Goal: Information Seeking & Learning: Compare options

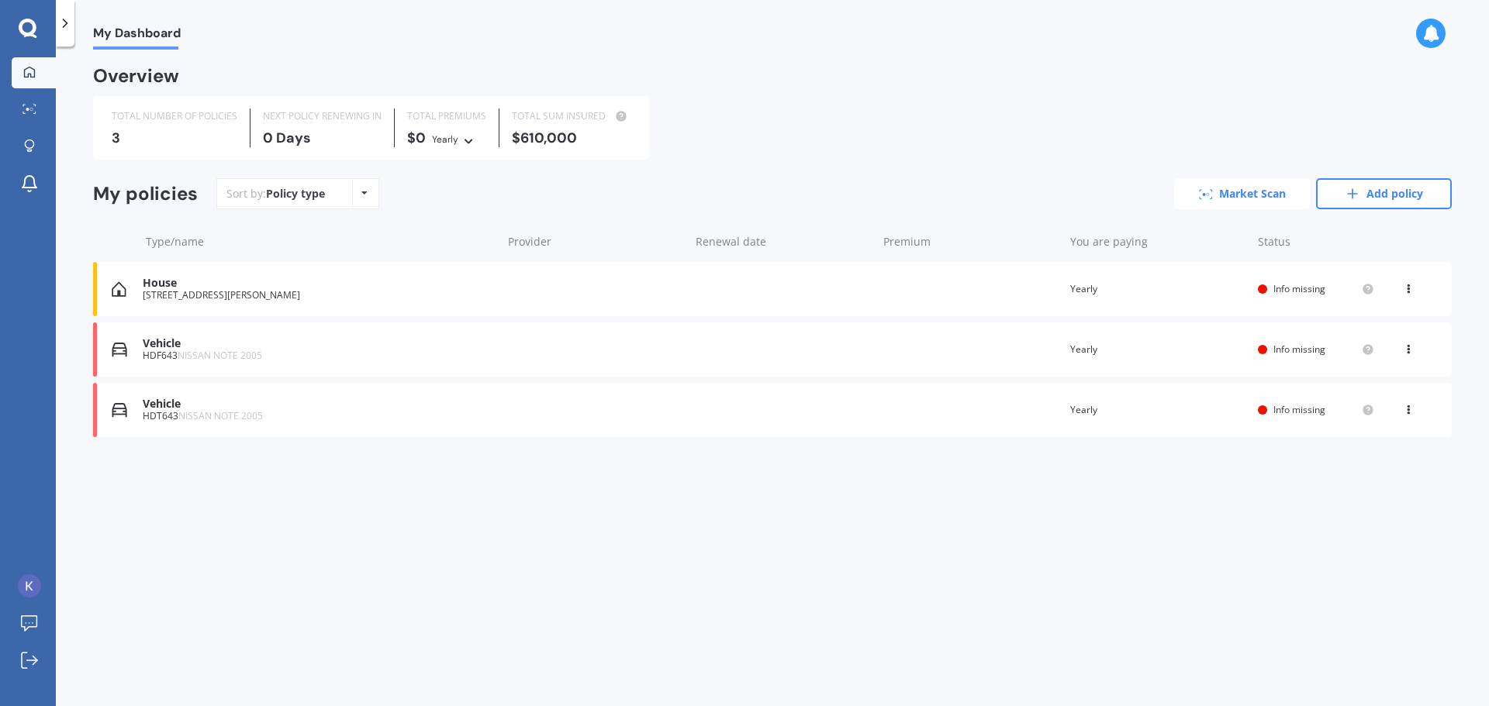
click at [1251, 192] on link "Market Scan" at bounding box center [1242, 193] width 136 height 31
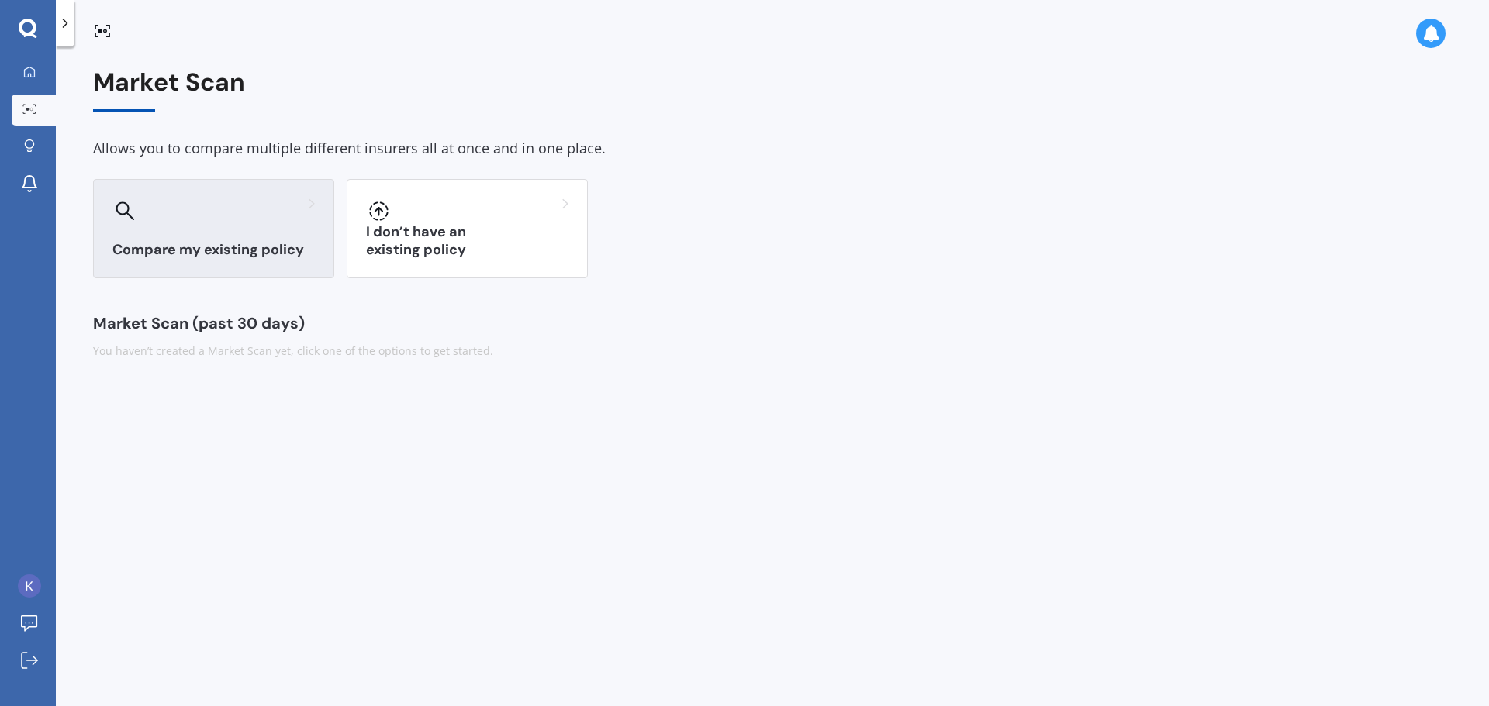
click at [253, 236] on div "Compare my existing policy" at bounding box center [213, 228] width 241 height 99
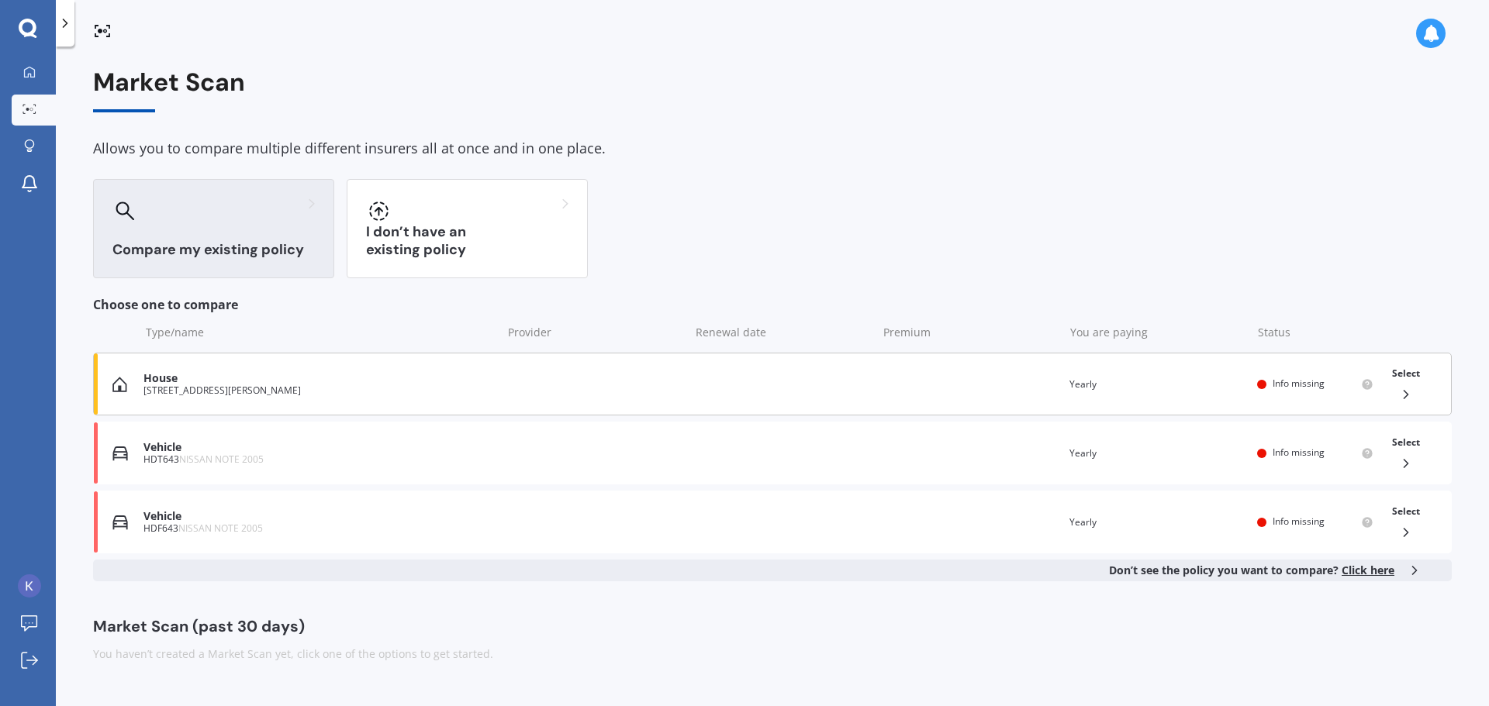
click at [281, 380] on div "House" at bounding box center [318, 378] width 351 height 13
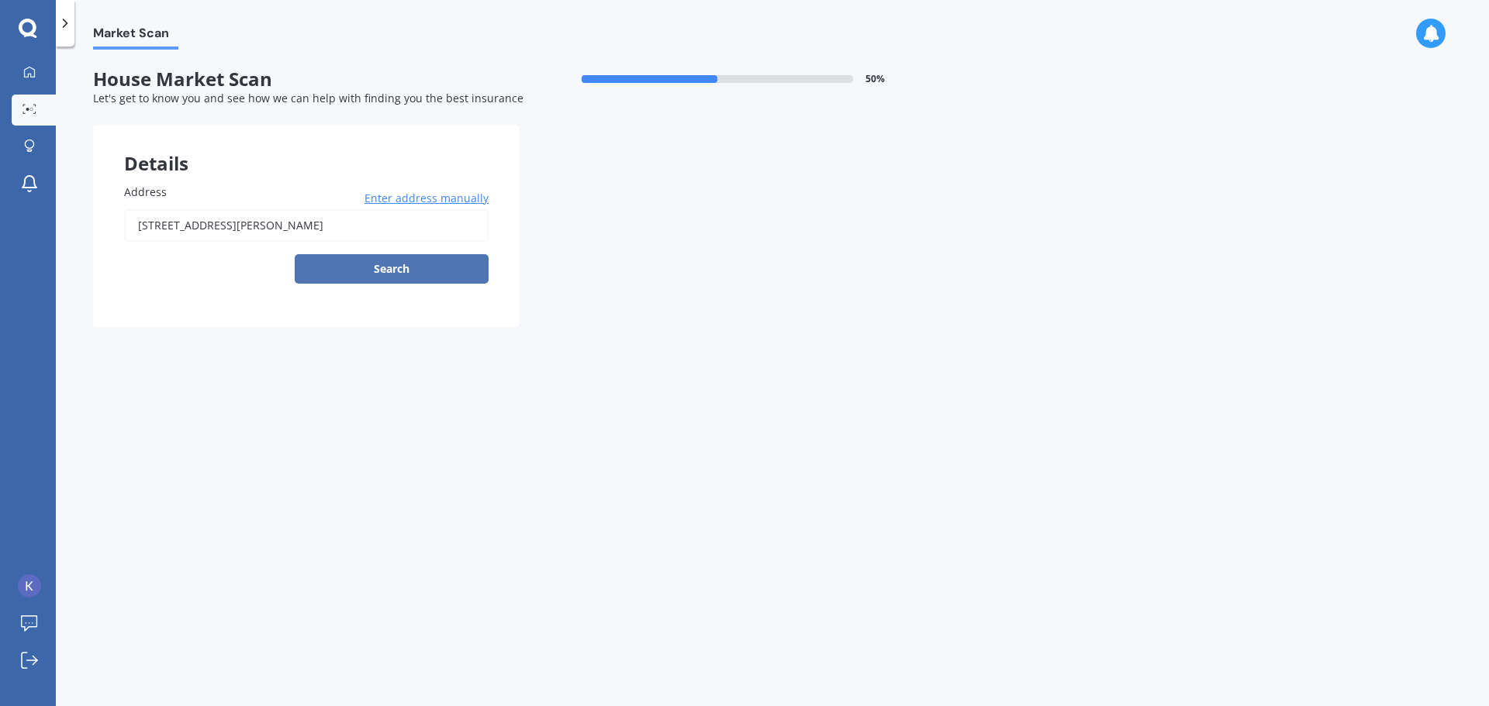
click at [364, 270] on button "Search" at bounding box center [392, 268] width 194 height 29
type input "[STREET_ADDRESS][PERSON_NAME]"
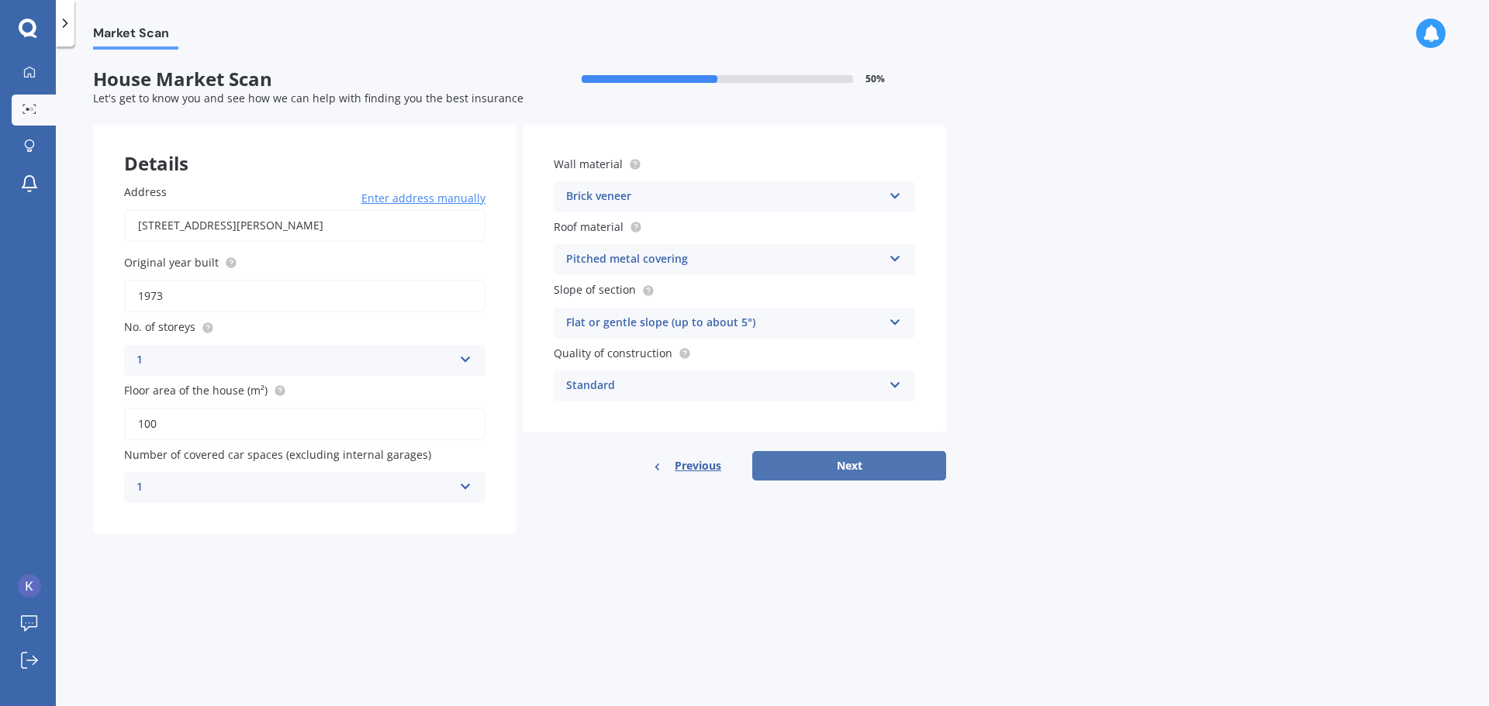
click at [910, 468] on button "Next" at bounding box center [849, 465] width 194 height 29
select select "02"
select select "08"
select select "1979"
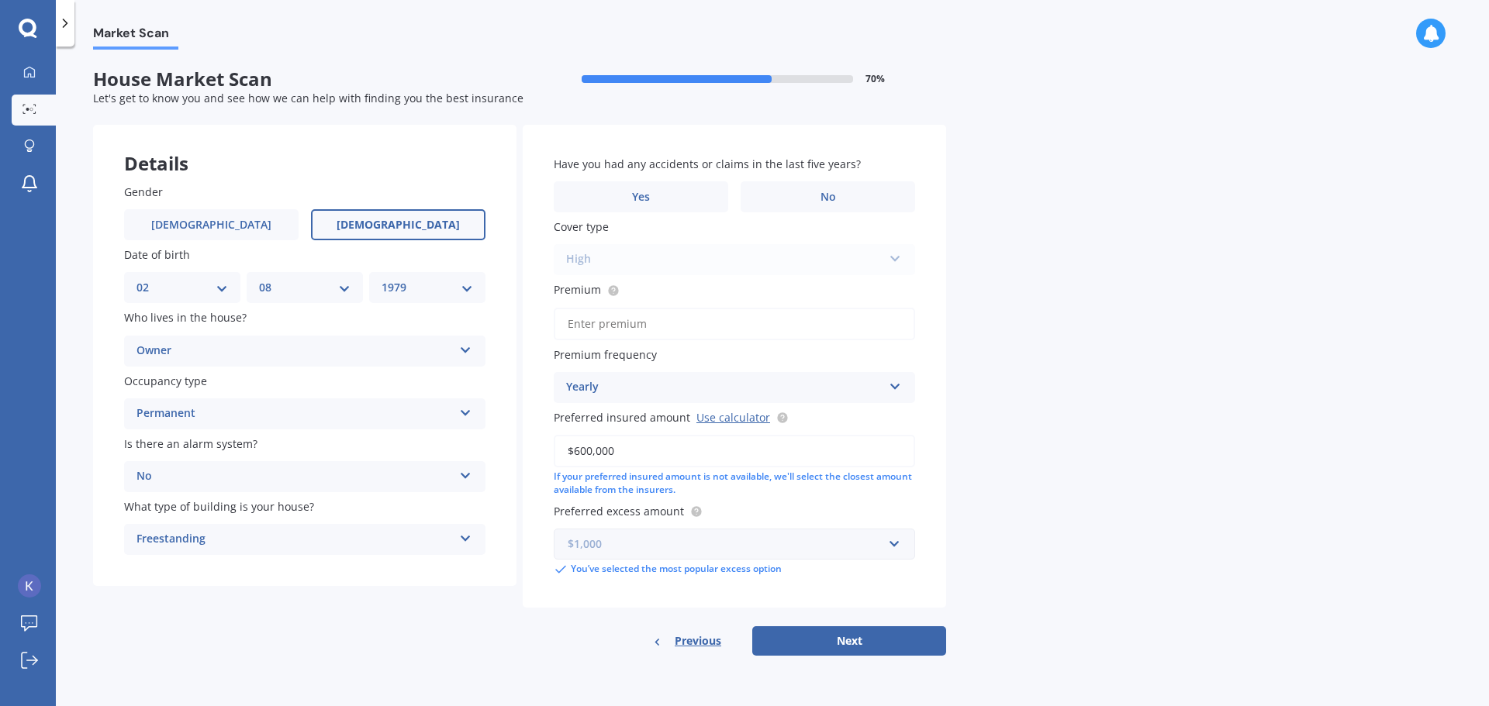
click at [896, 543] on input "text" at bounding box center [728, 544] width 347 height 29
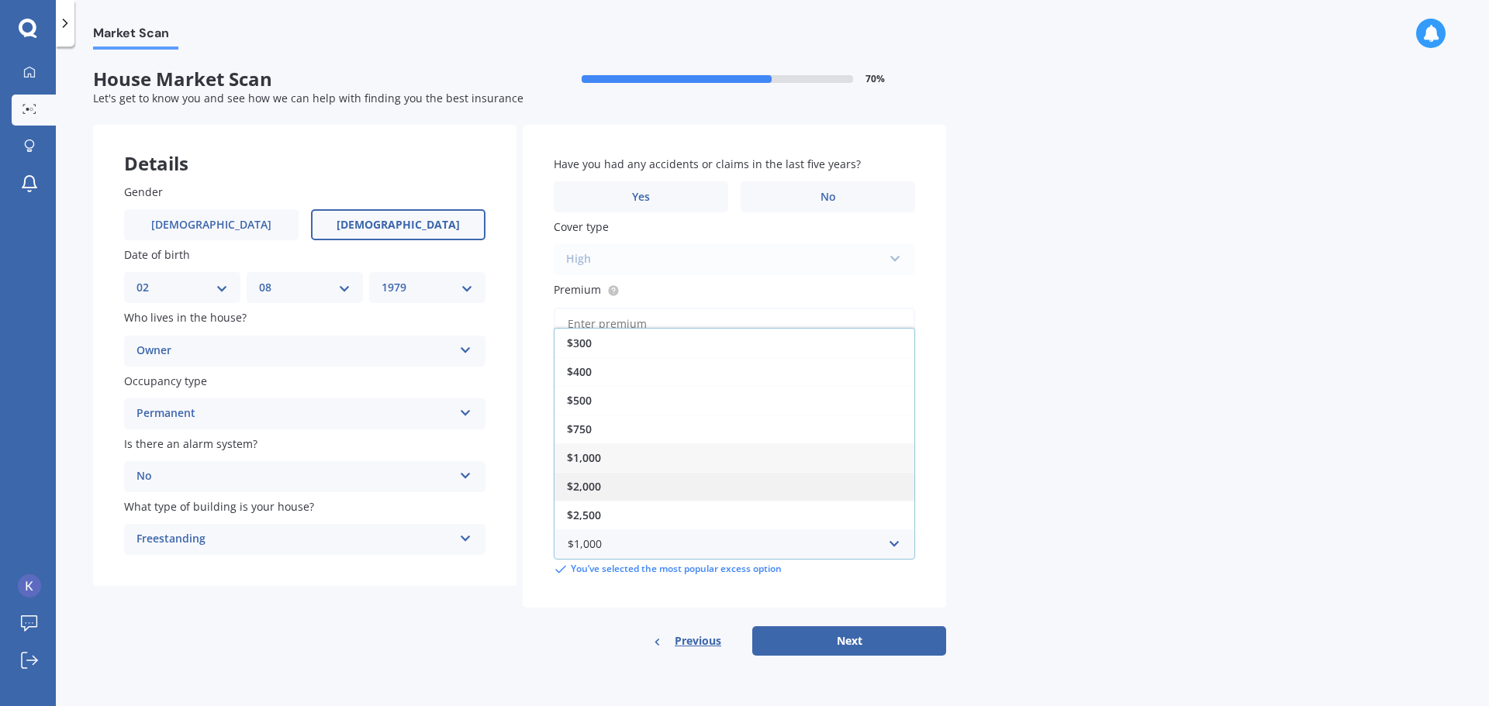
click at [846, 499] on div "$2,000" at bounding box center [734, 486] width 360 height 29
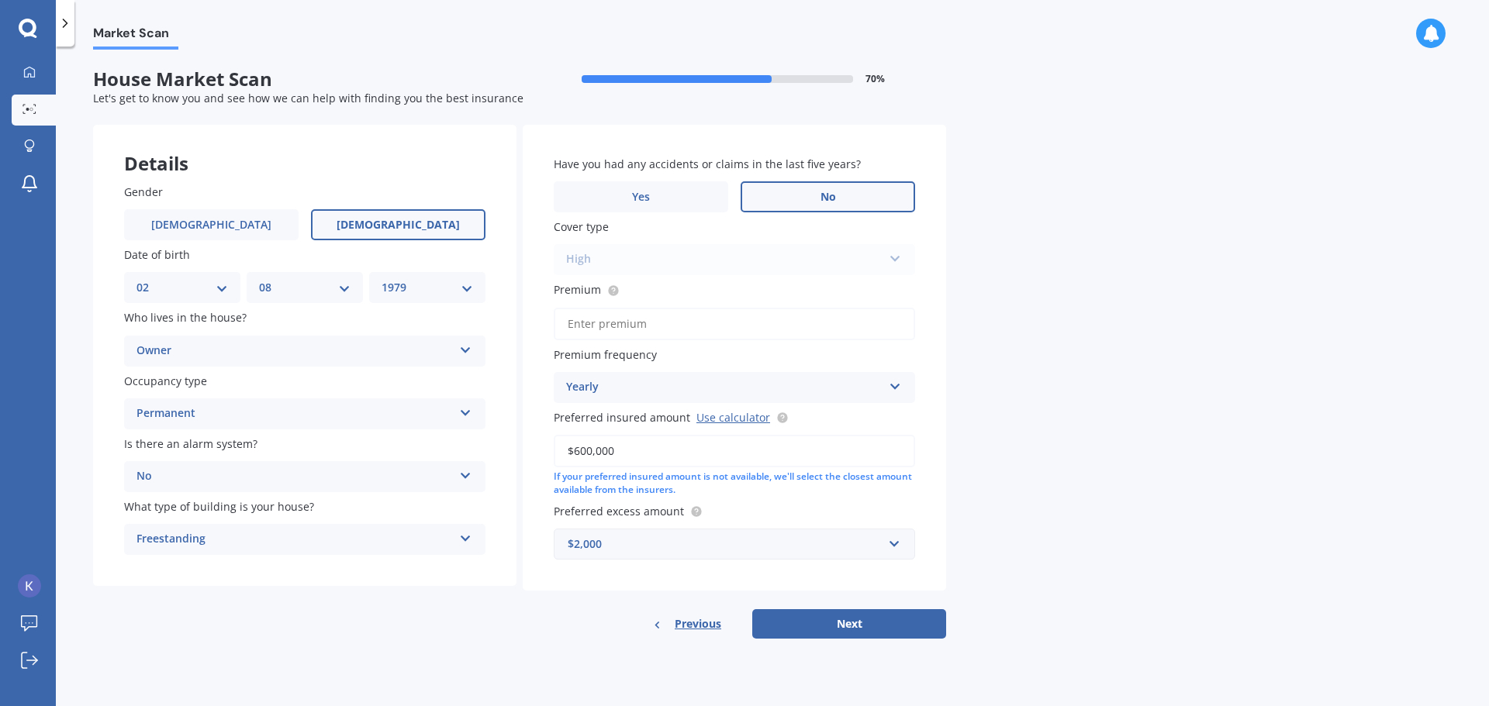
click at [833, 201] on span "No" at bounding box center [828, 197] width 16 height 13
click at [0, 0] on input "No" at bounding box center [0, 0] width 0 height 0
click at [848, 633] on button "Next" at bounding box center [849, 624] width 194 height 29
click at [679, 313] on input "Premium" at bounding box center [734, 324] width 361 height 33
click at [606, 323] on input "Premium" at bounding box center [734, 324] width 361 height 33
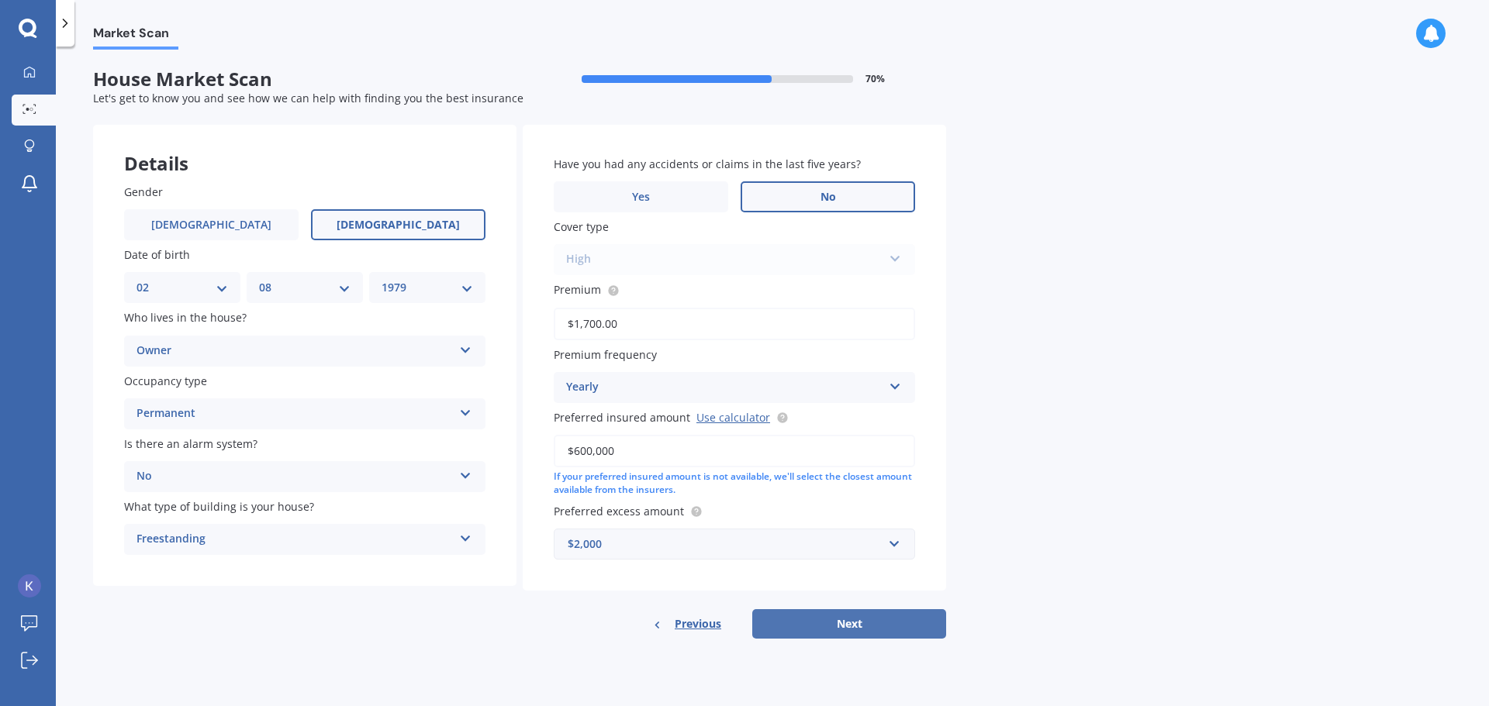
type input "$1,700.00"
click at [845, 619] on button "Next" at bounding box center [849, 624] width 194 height 29
select select "02"
select select "08"
select select "1979"
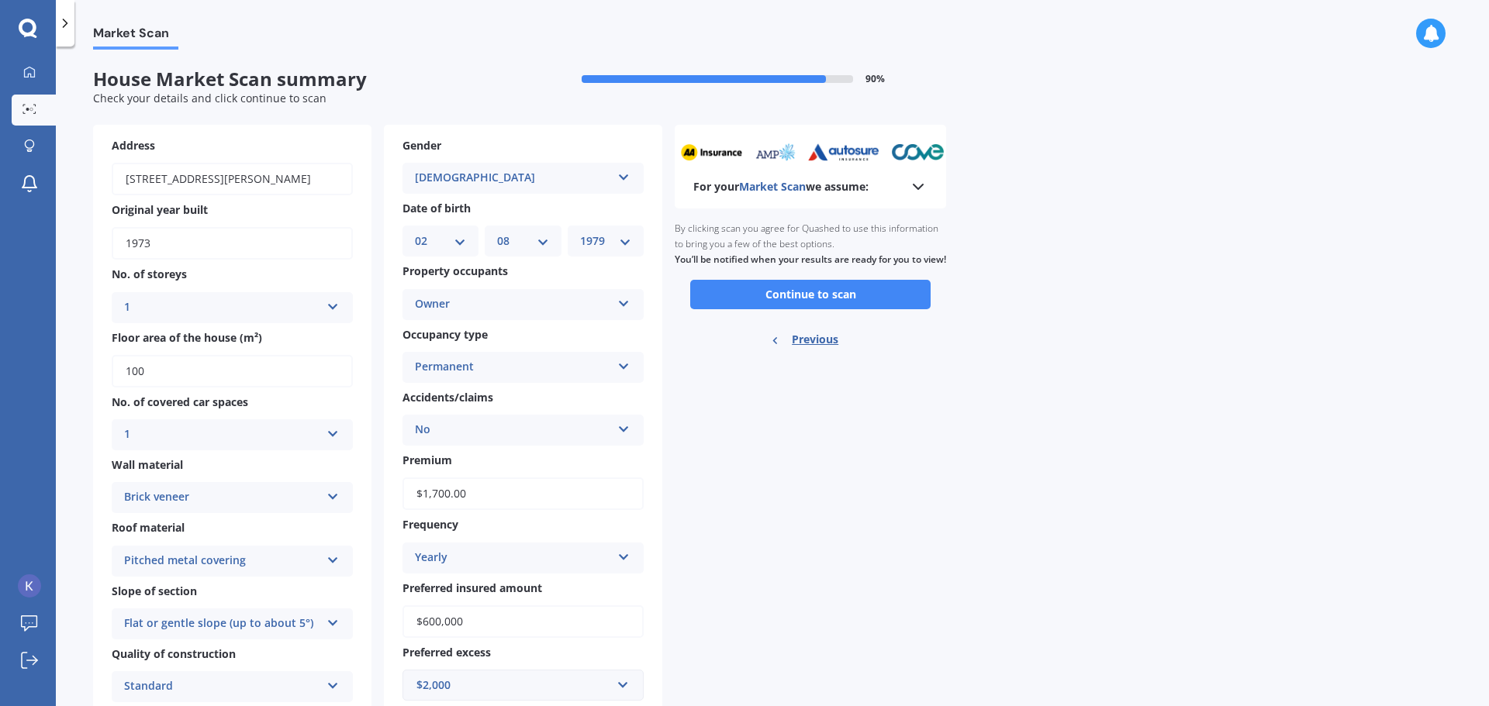
drag, startPoint x: 855, startPoint y: 303, endPoint x: 869, endPoint y: 293, distance: 17.2
click at [859, 300] on button "Continue to scan" at bounding box center [810, 294] width 240 height 29
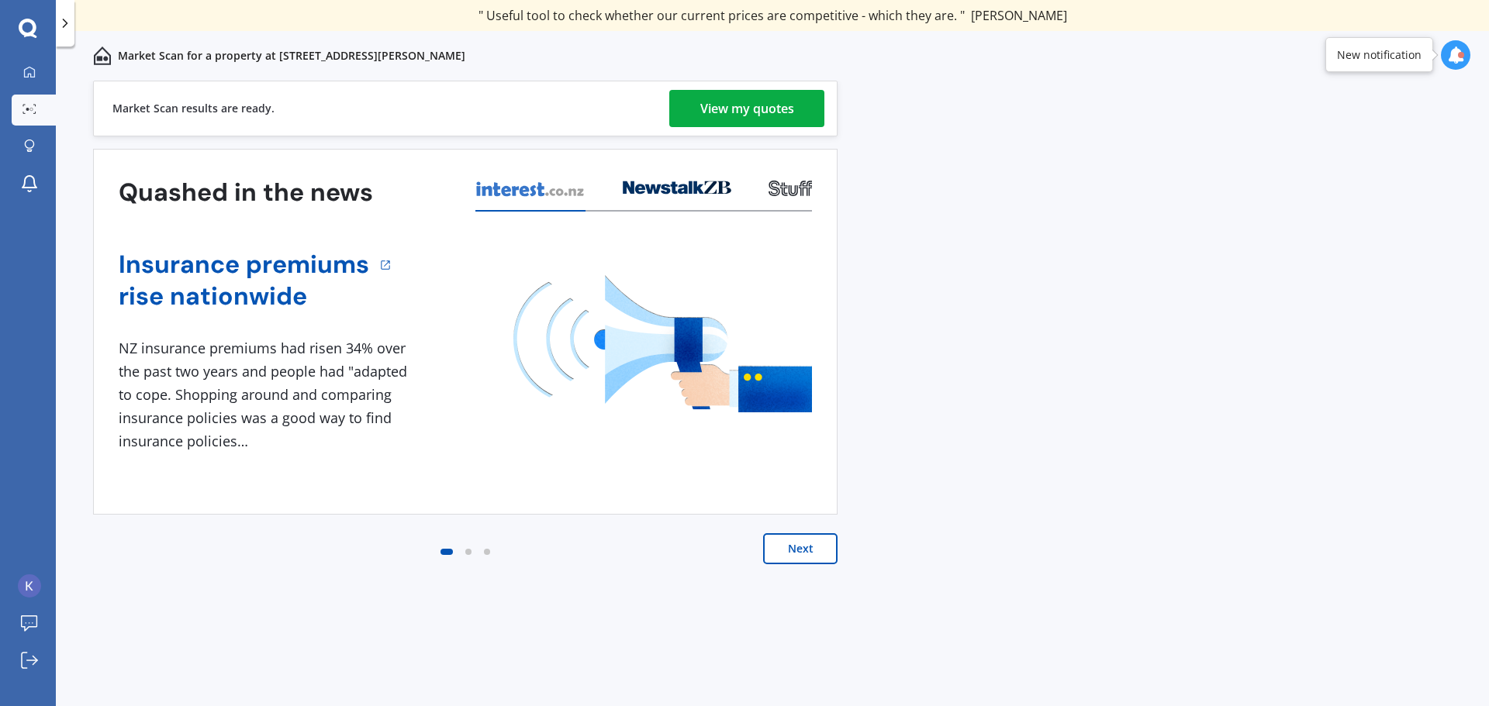
click at [768, 116] on div "View my quotes" at bounding box center [747, 108] width 94 height 37
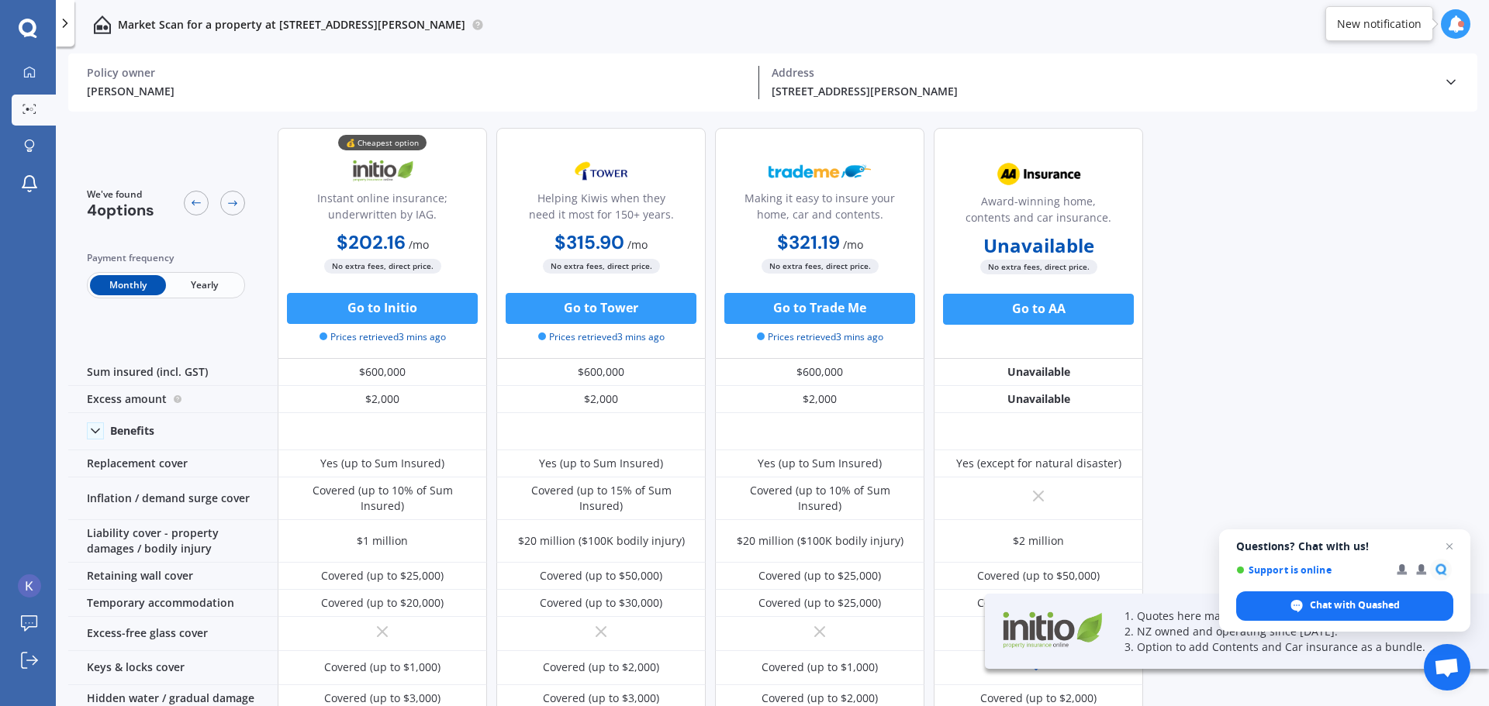
click at [209, 282] on span "Yearly" at bounding box center [204, 285] width 76 height 20
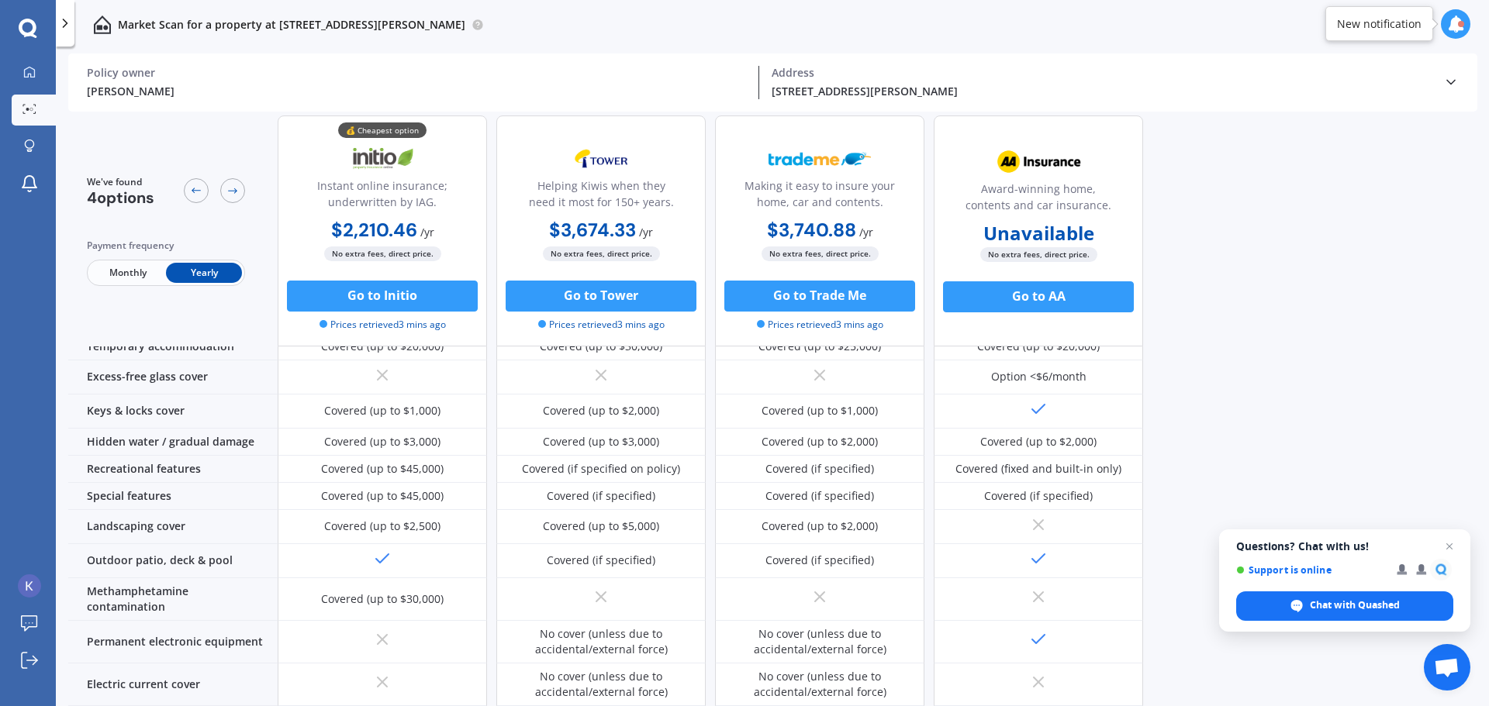
scroll to position [85, 0]
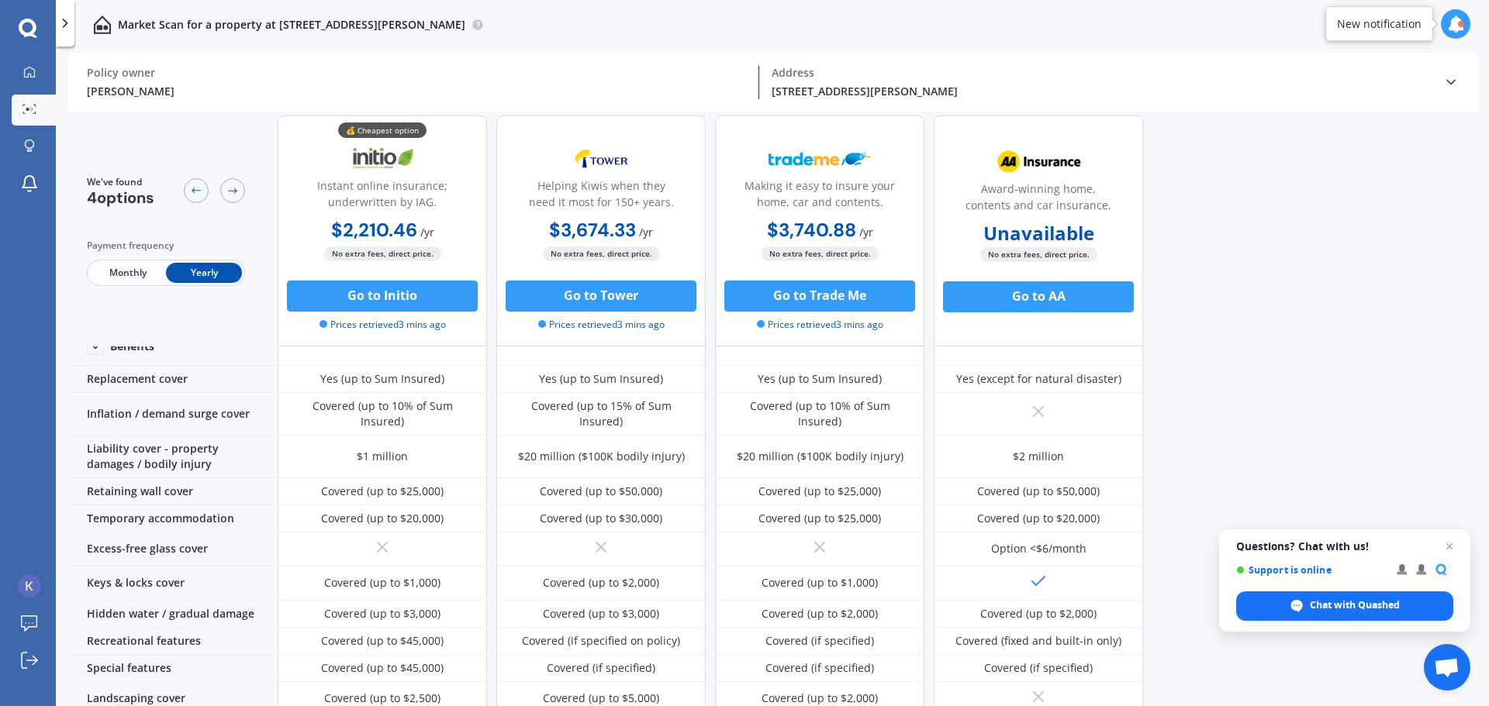
click at [28, 23] on icon at bounding box center [28, 29] width 19 height 20
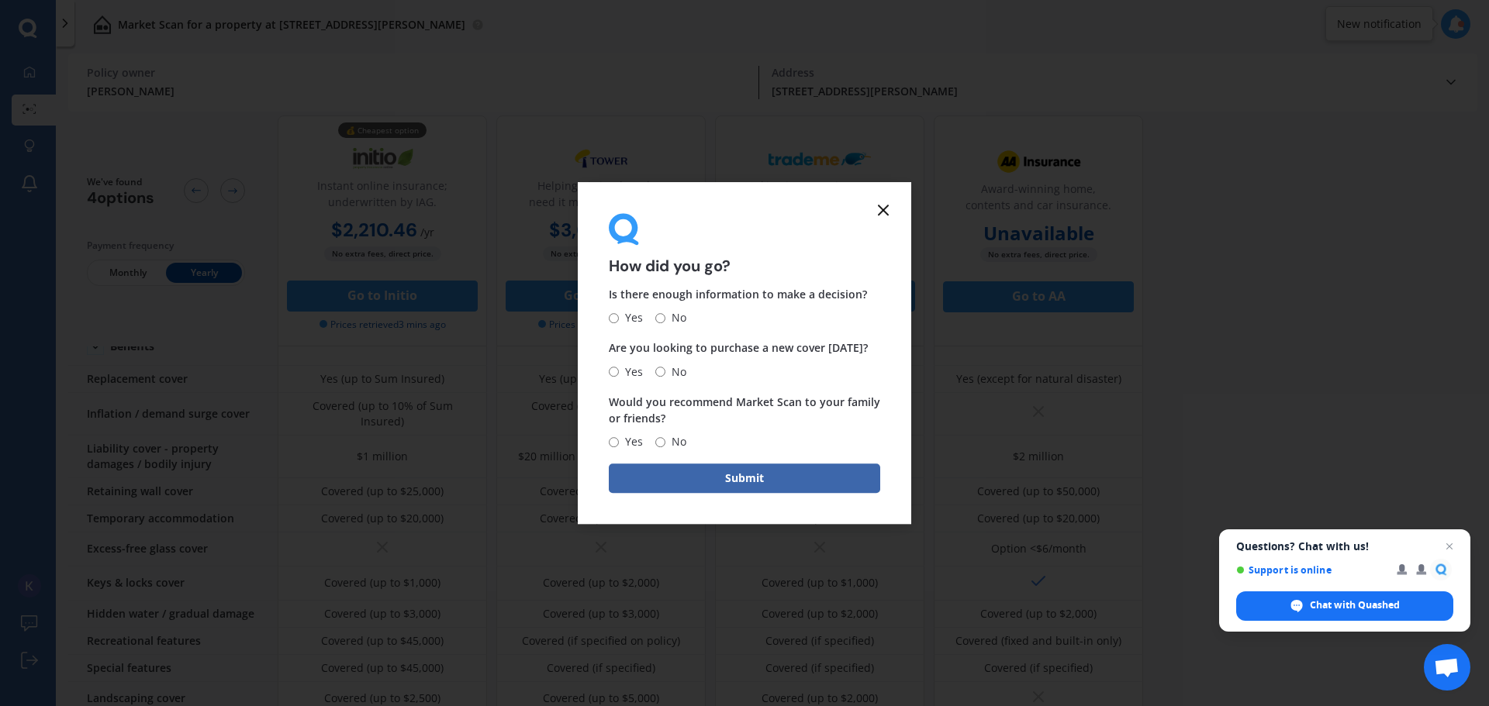
click at [617, 316] on input "Yes" at bounding box center [614, 318] width 10 height 10
radio input "true"
click at [613, 371] on input "Yes" at bounding box center [614, 372] width 10 height 10
radio input "true"
click at [617, 441] on input "Yes" at bounding box center [614, 442] width 10 height 10
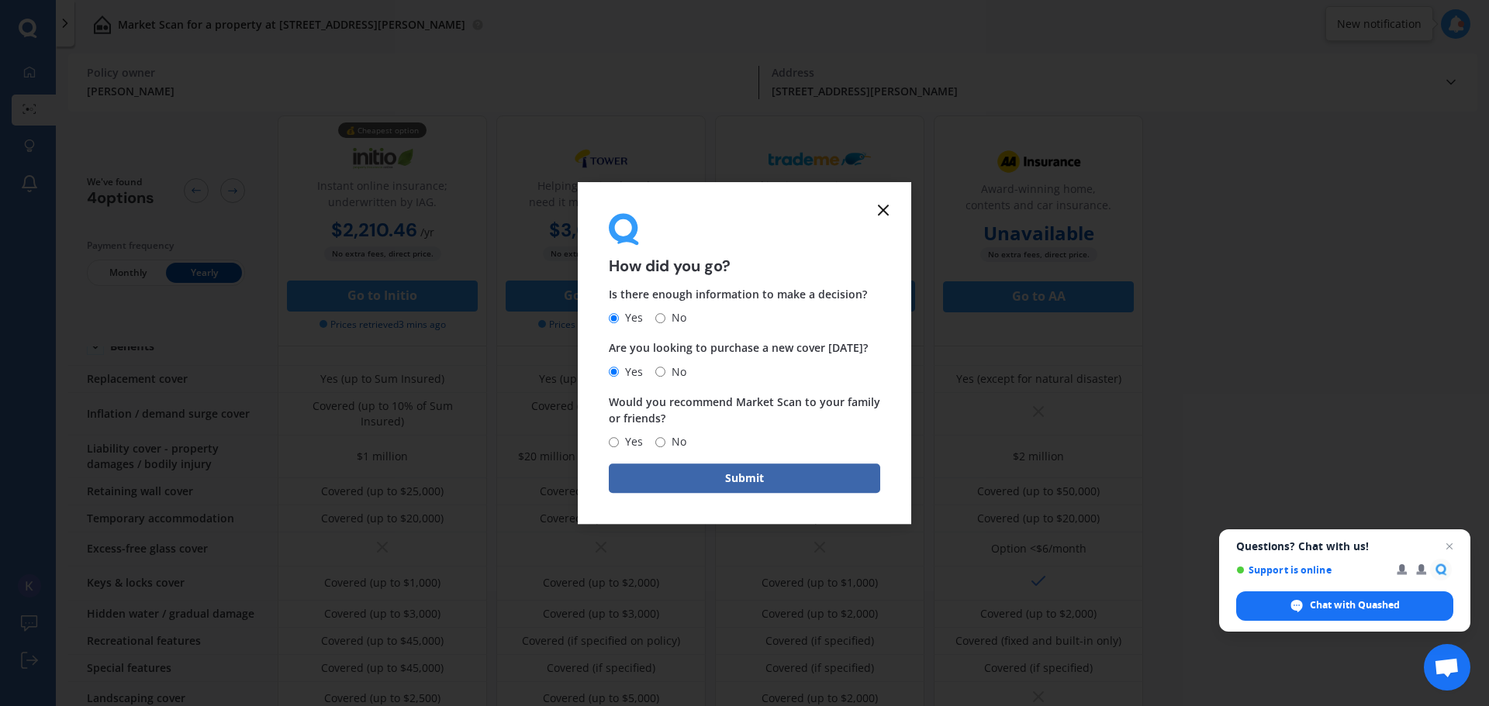
radio input "true"
click at [709, 475] on button "Submit" at bounding box center [744, 478] width 271 height 29
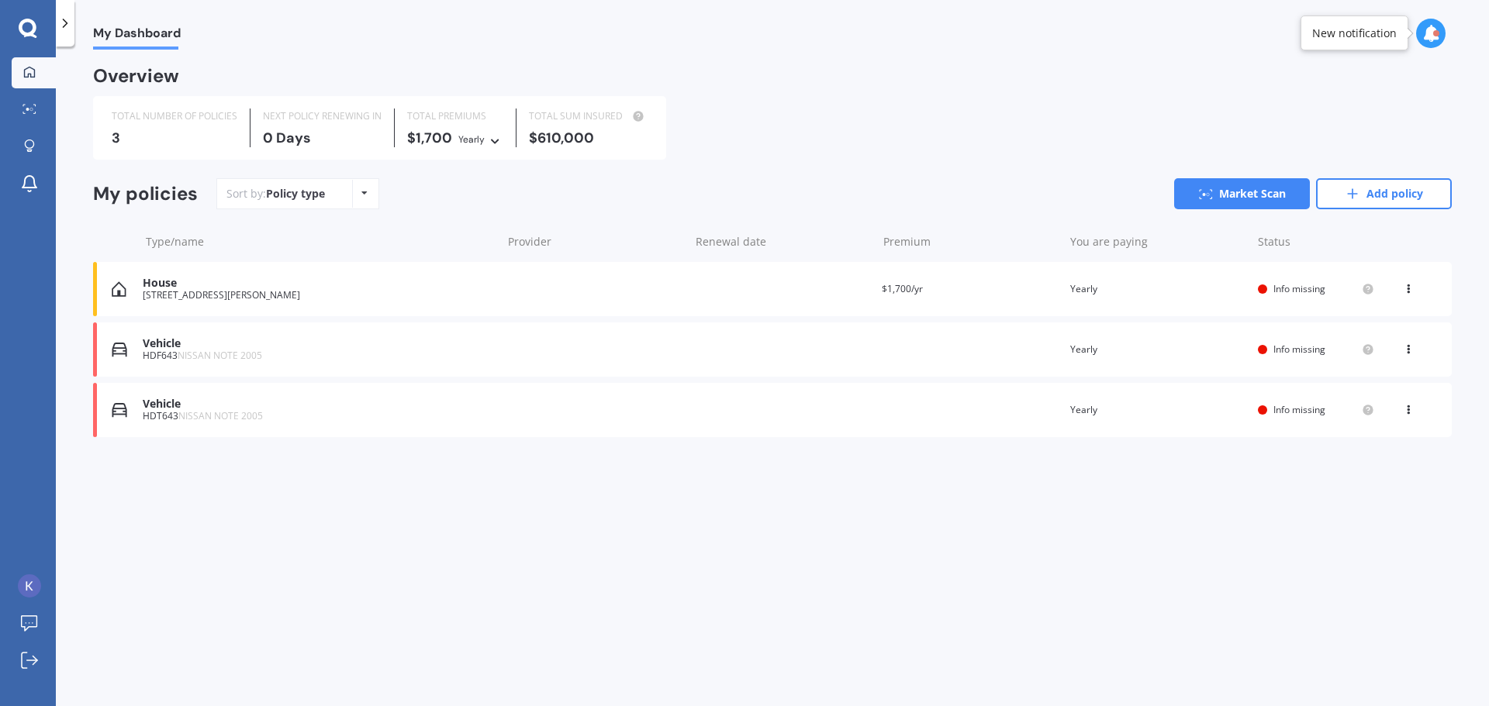
click at [33, 27] on icon at bounding box center [28, 28] width 18 height 18
click at [31, 27] on icon at bounding box center [28, 29] width 19 height 20
click at [363, 195] on icon at bounding box center [364, 192] width 6 height 9
click at [1257, 200] on link "Market Scan" at bounding box center [1242, 193] width 136 height 31
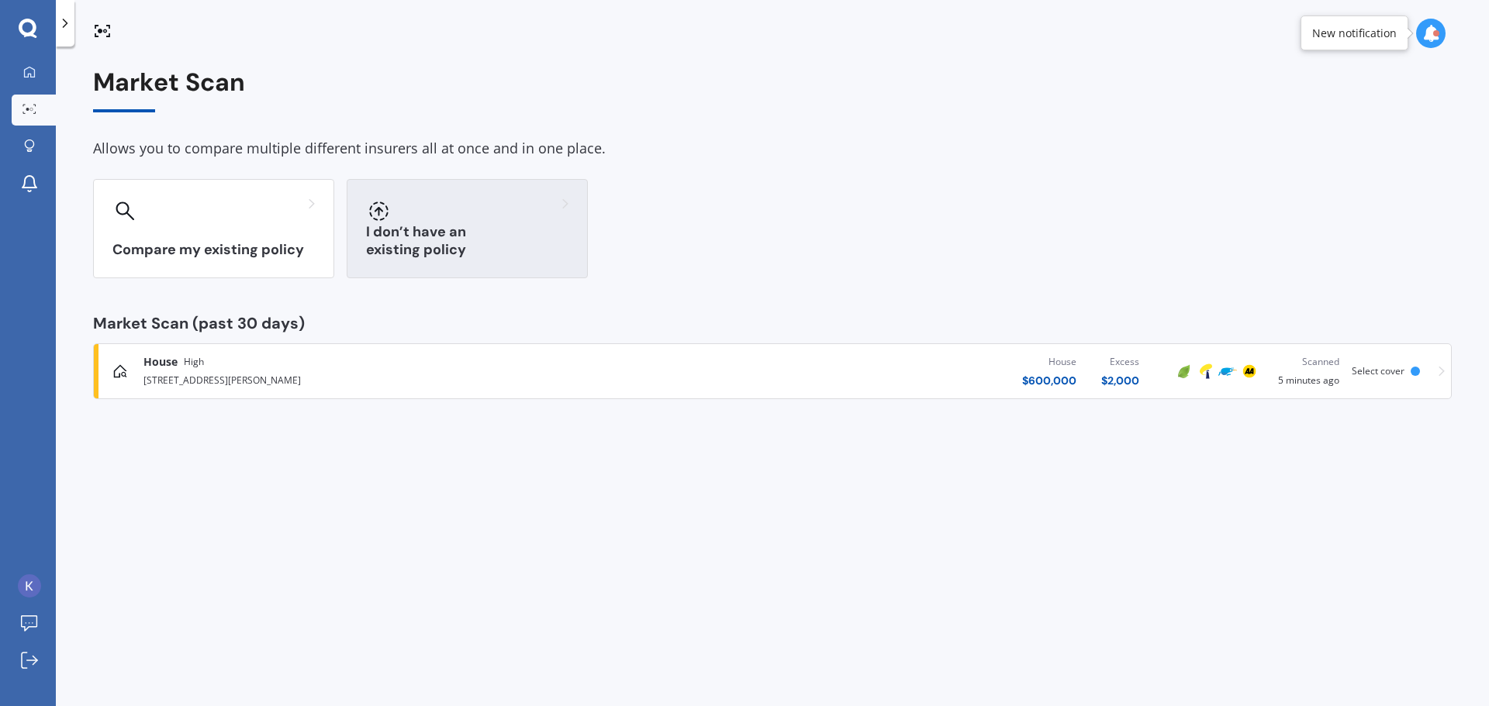
click at [554, 224] on div "I don’t have an existing policy" at bounding box center [467, 228] width 241 height 99
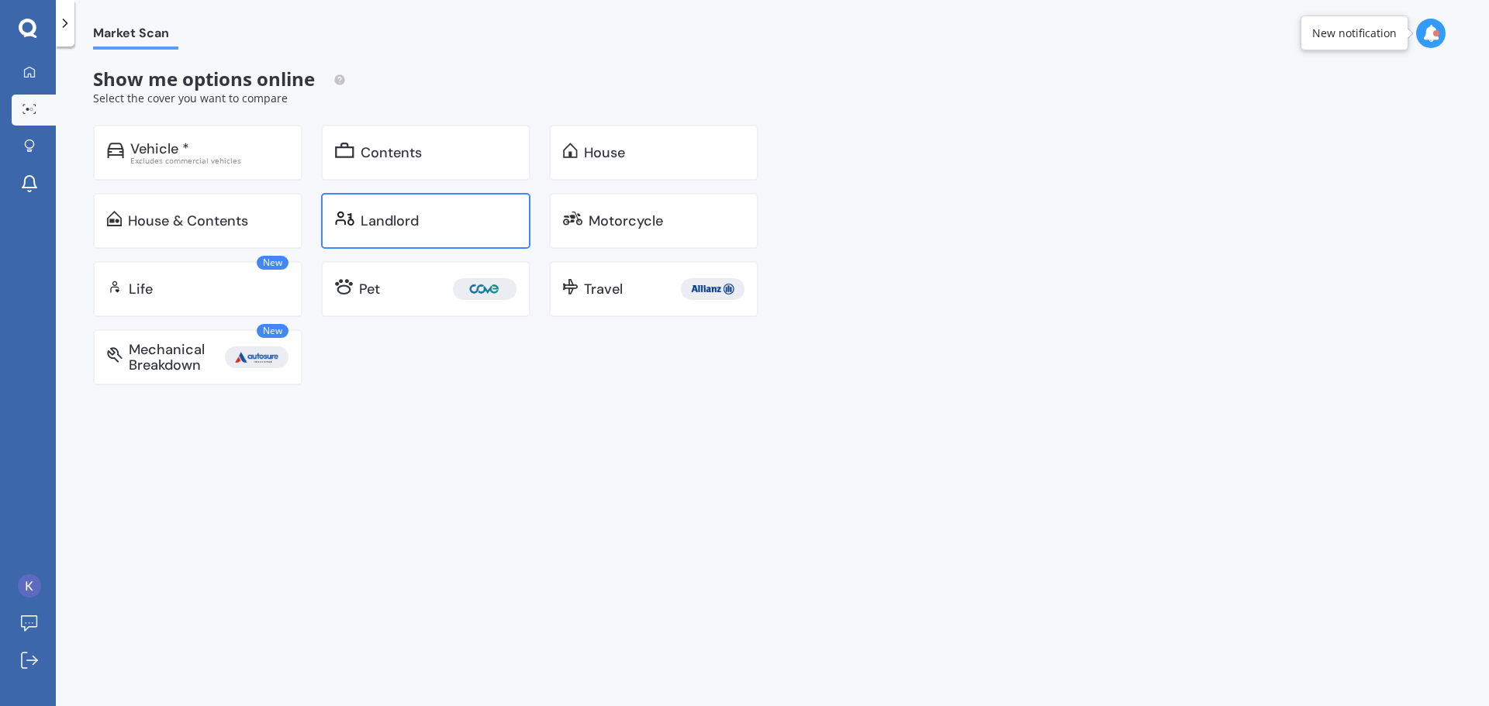
click at [423, 237] on div "Landlord" at bounding box center [425, 221] width 209 height 56
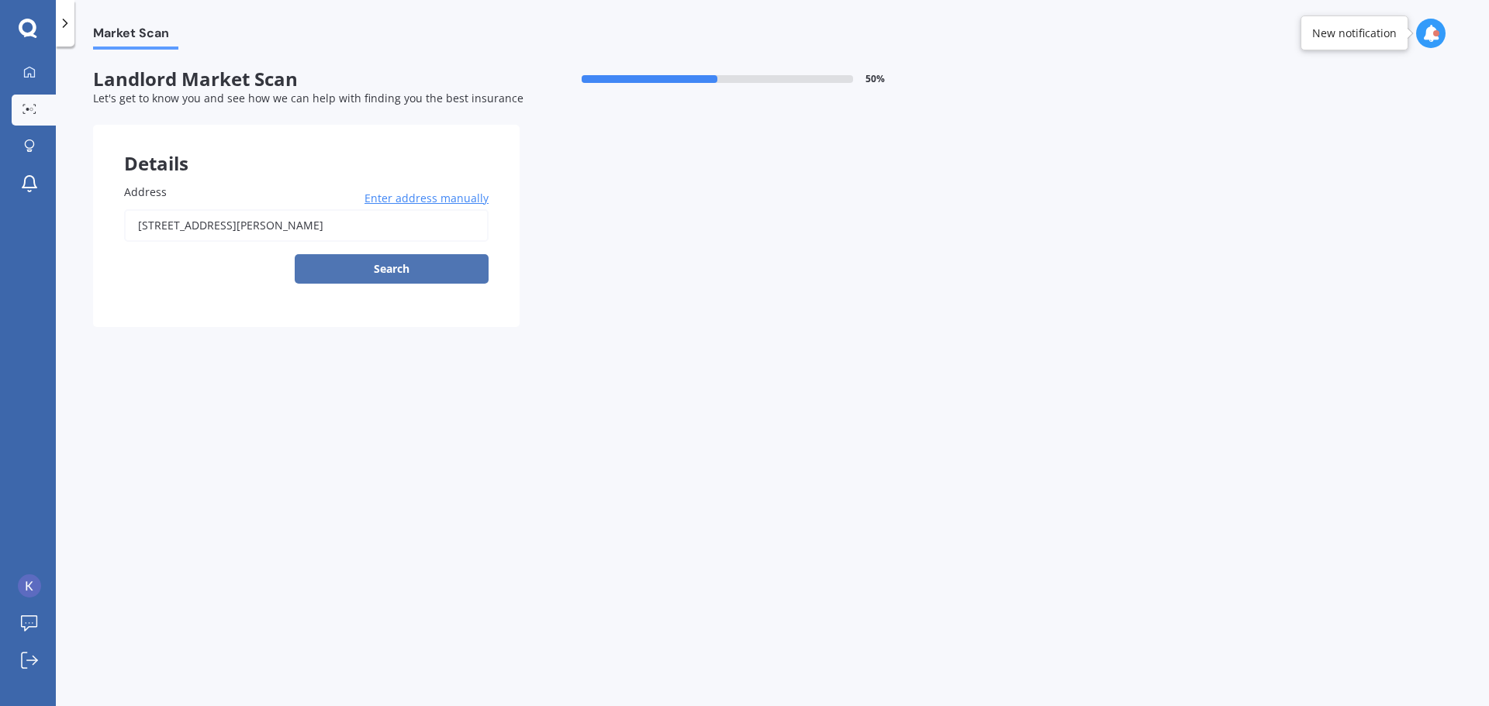
click at [417, 275] on button "Search" at bounding box center [392, 268] width 194 height 29
type input "[STREET_ADDRESS][PERSON_NAME]"
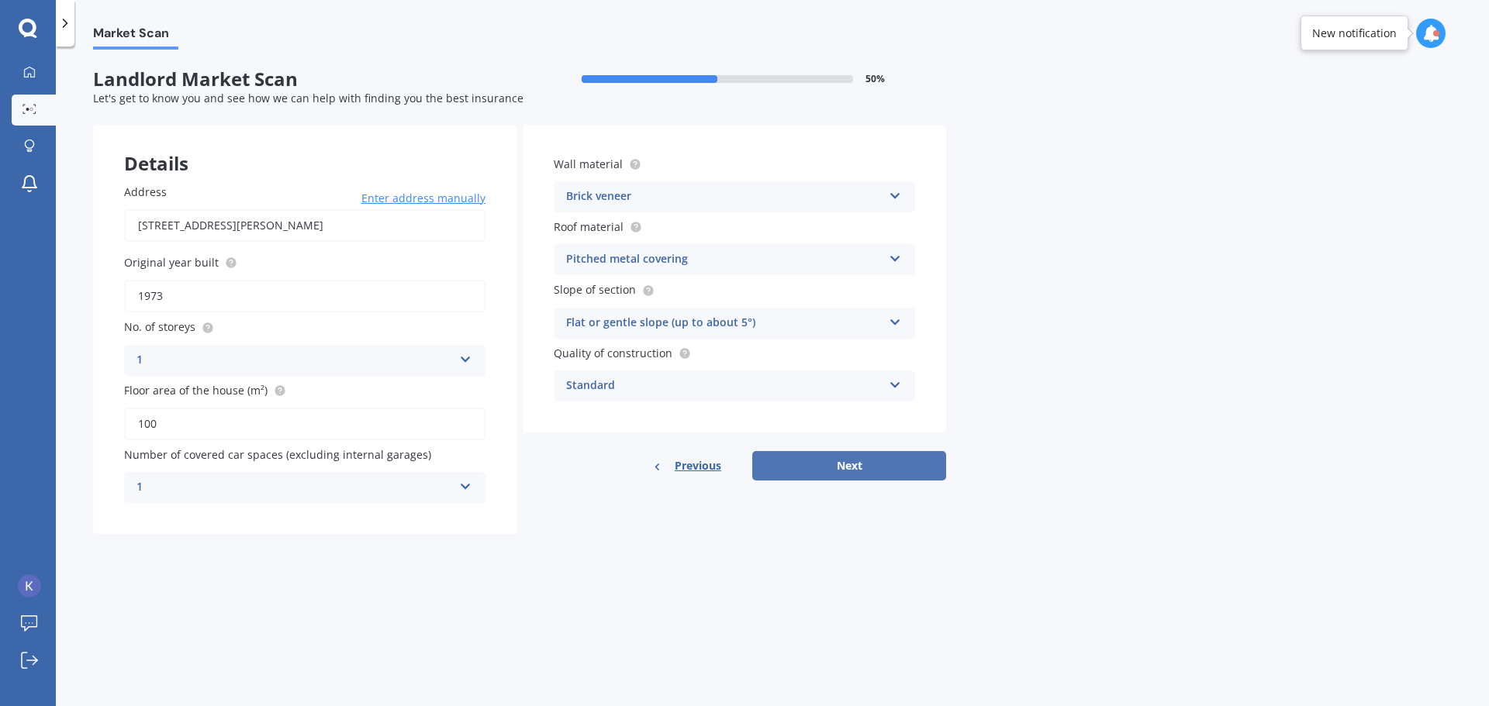
click at [869, 464] on button "Next" at bounding box center [849, 465] width 194 height 29
select select "02"
select select "08"
select select "1979"
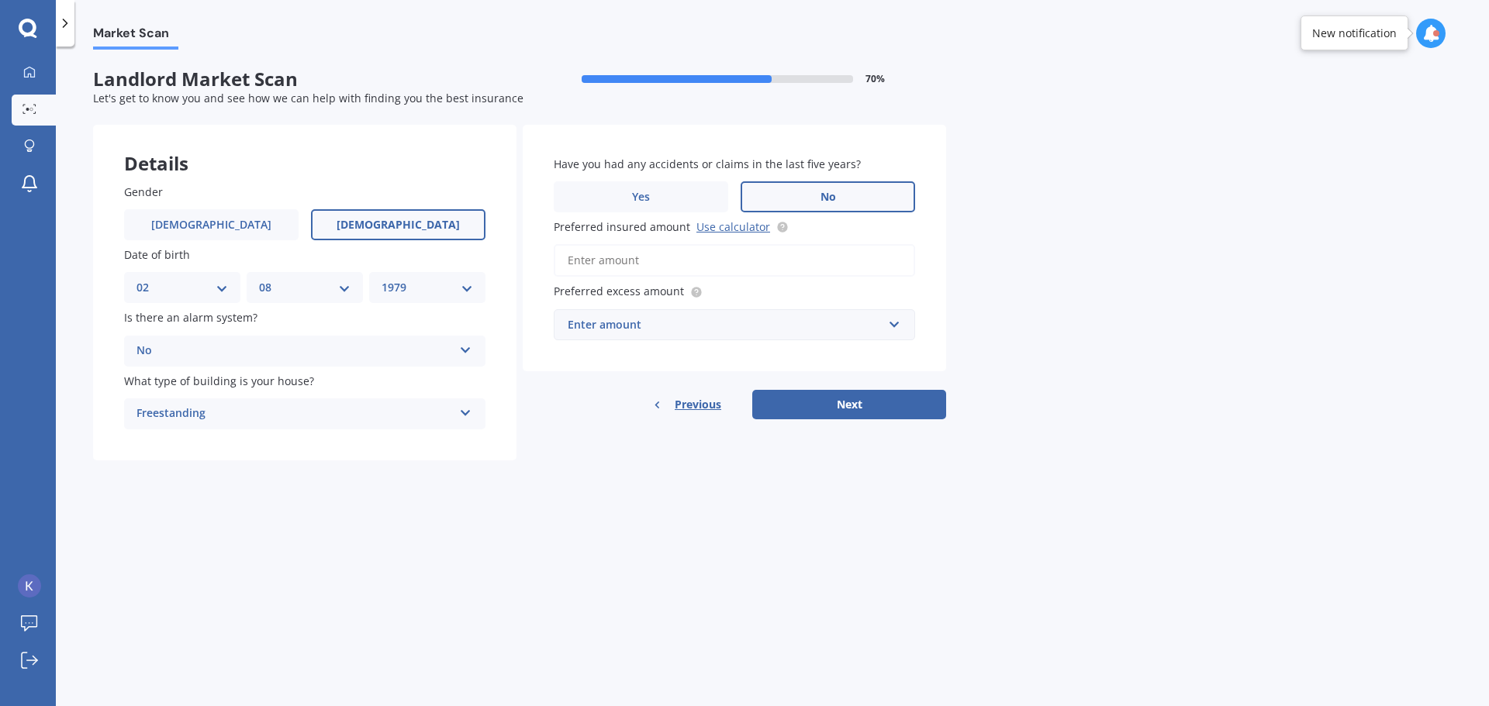
click at [657, 264] on input "Preferred insured amount Use calculator" at bounding box center [734, 260] width 361 height 33
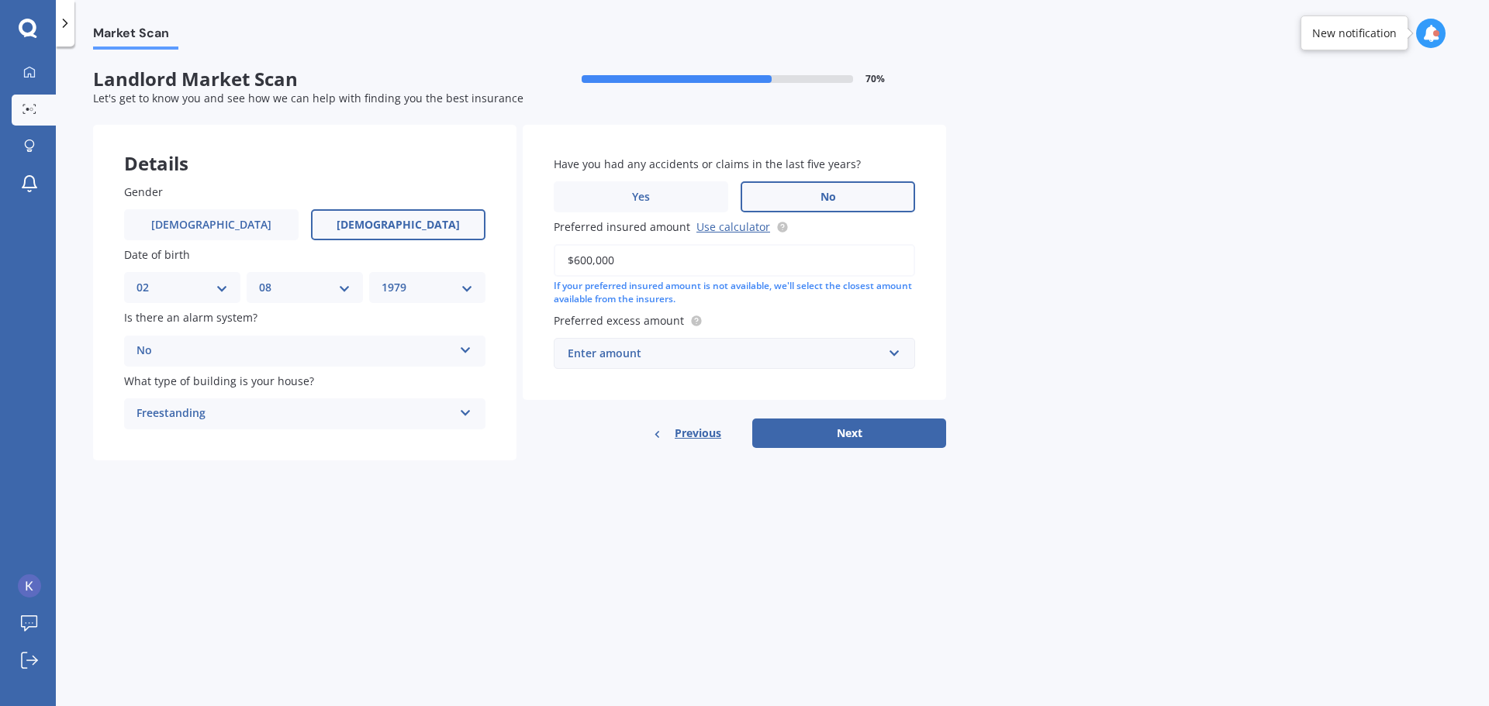
type input "$600,000"
click at [903, 354] on div "Enter amount $300 $400 $500 $750 $1,000 $2,000 $2,500" at bounding box center [734, 353] width 361 height 31
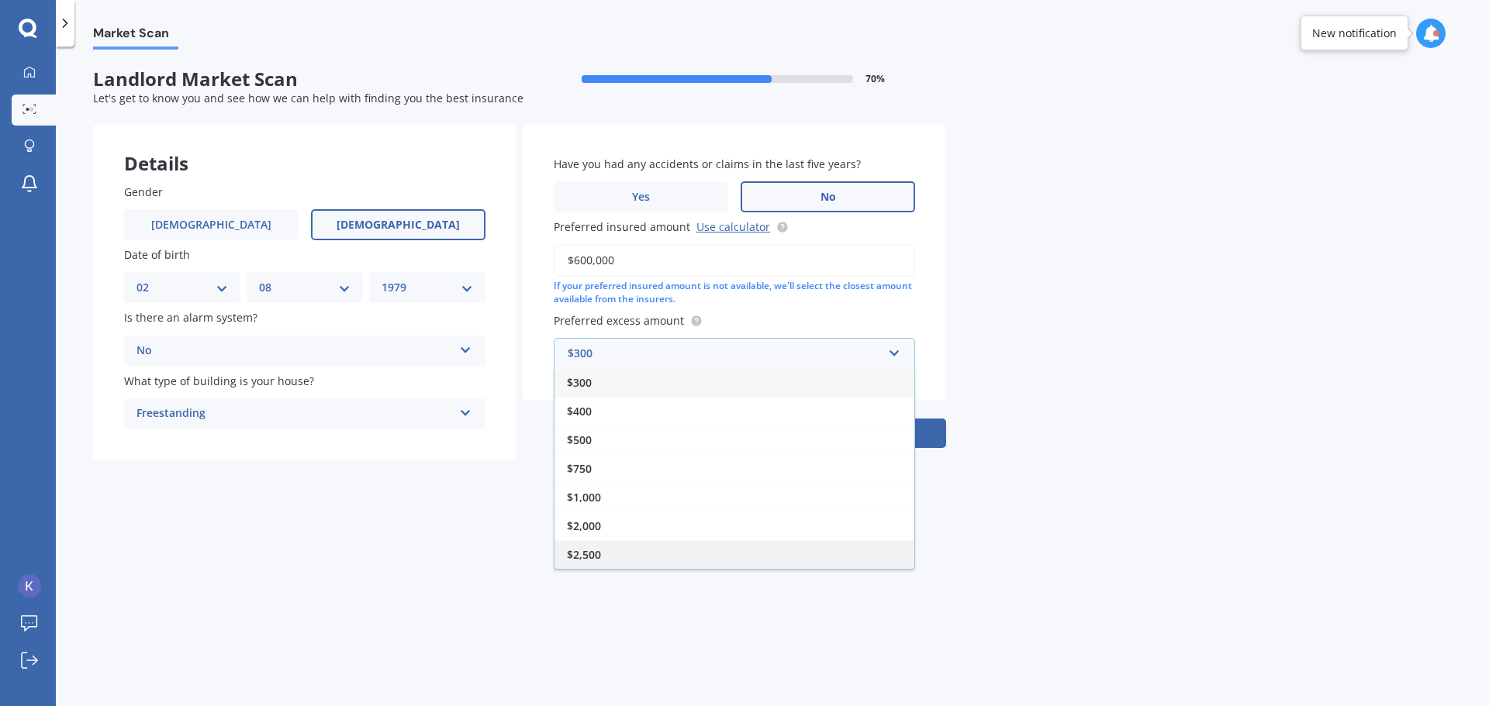
click at [794, 552] on div "$2,500" at bounding box center [734, 555] width 360 height 29
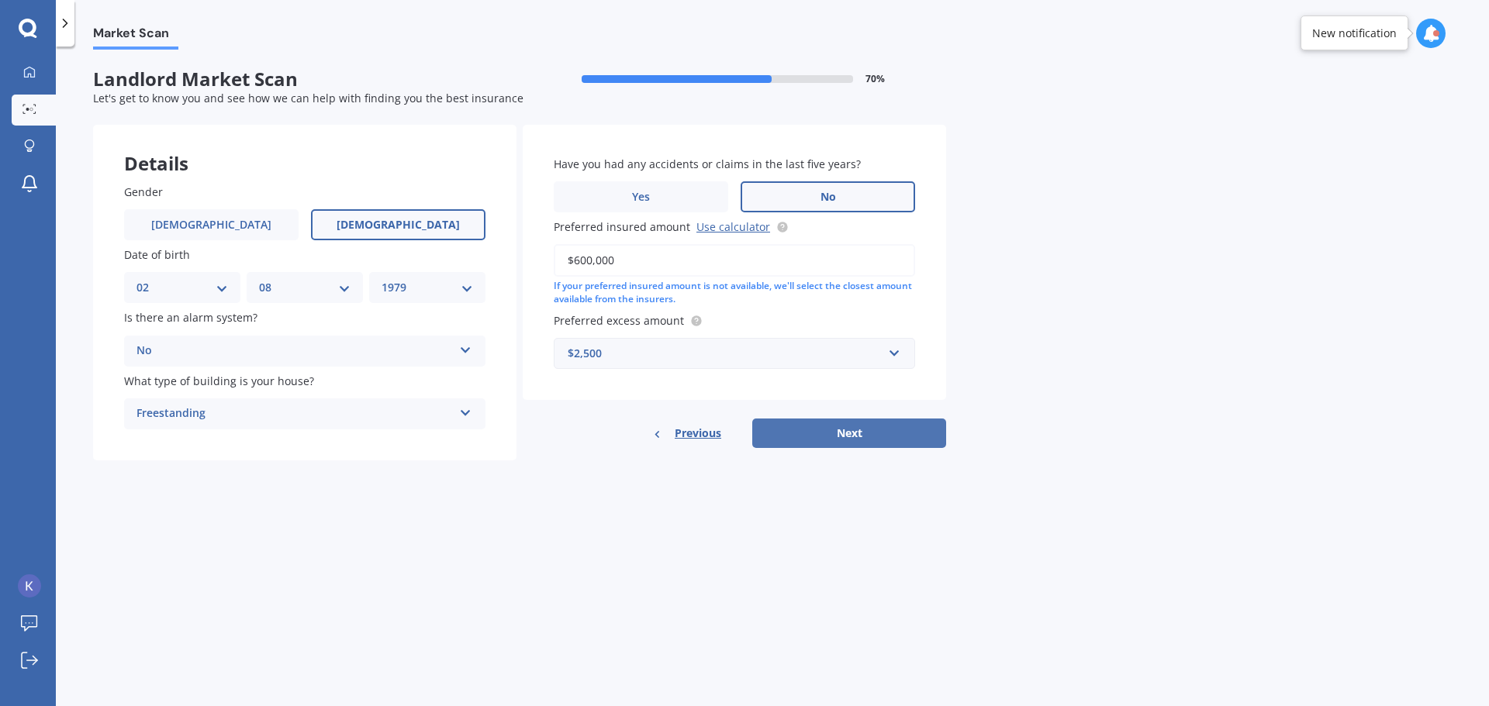
click at [860, 437] on button "Next" at bounding box center [849, 433] width 194 height 29
select select "02"
select select "08"
select select "1979"
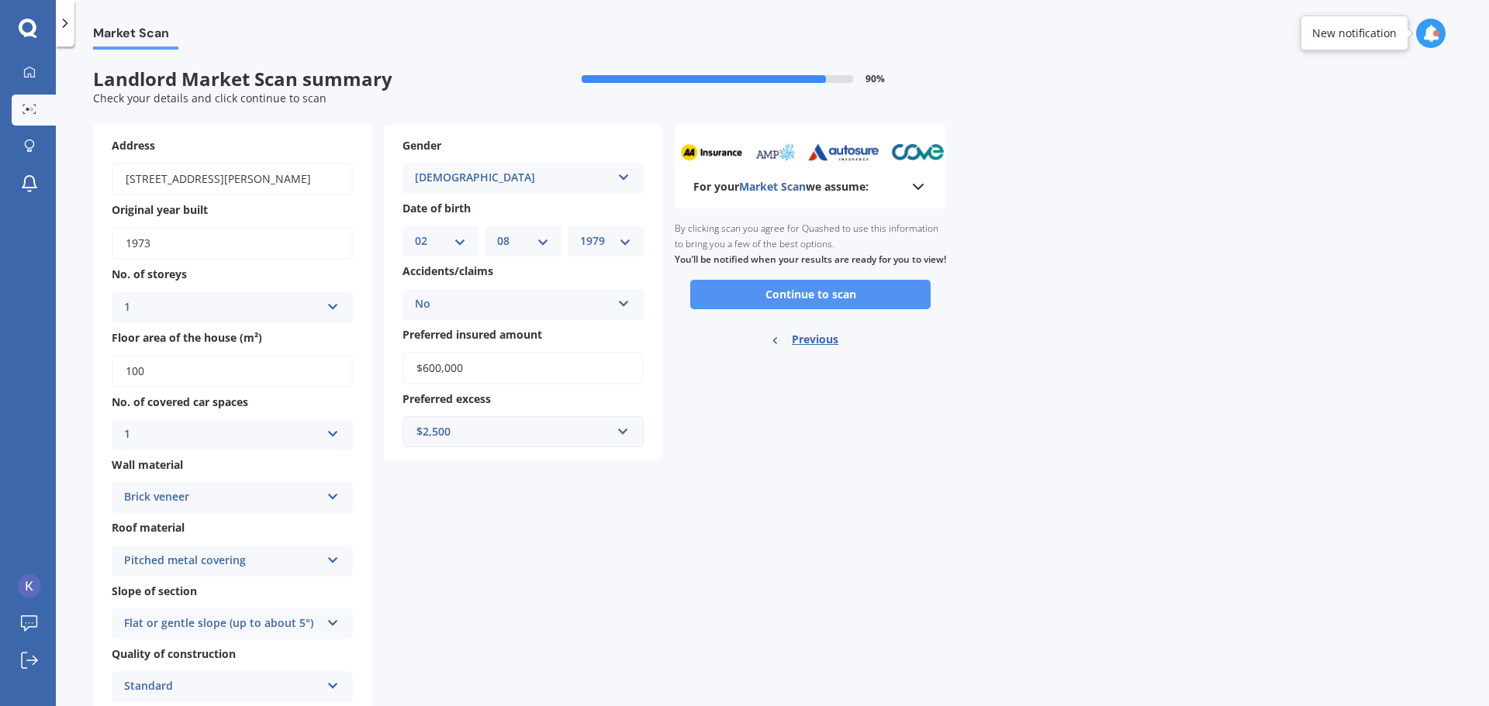
click at [837, 309] on button "Continue to scan" at bounding box center [810, 294] width 240 height 29
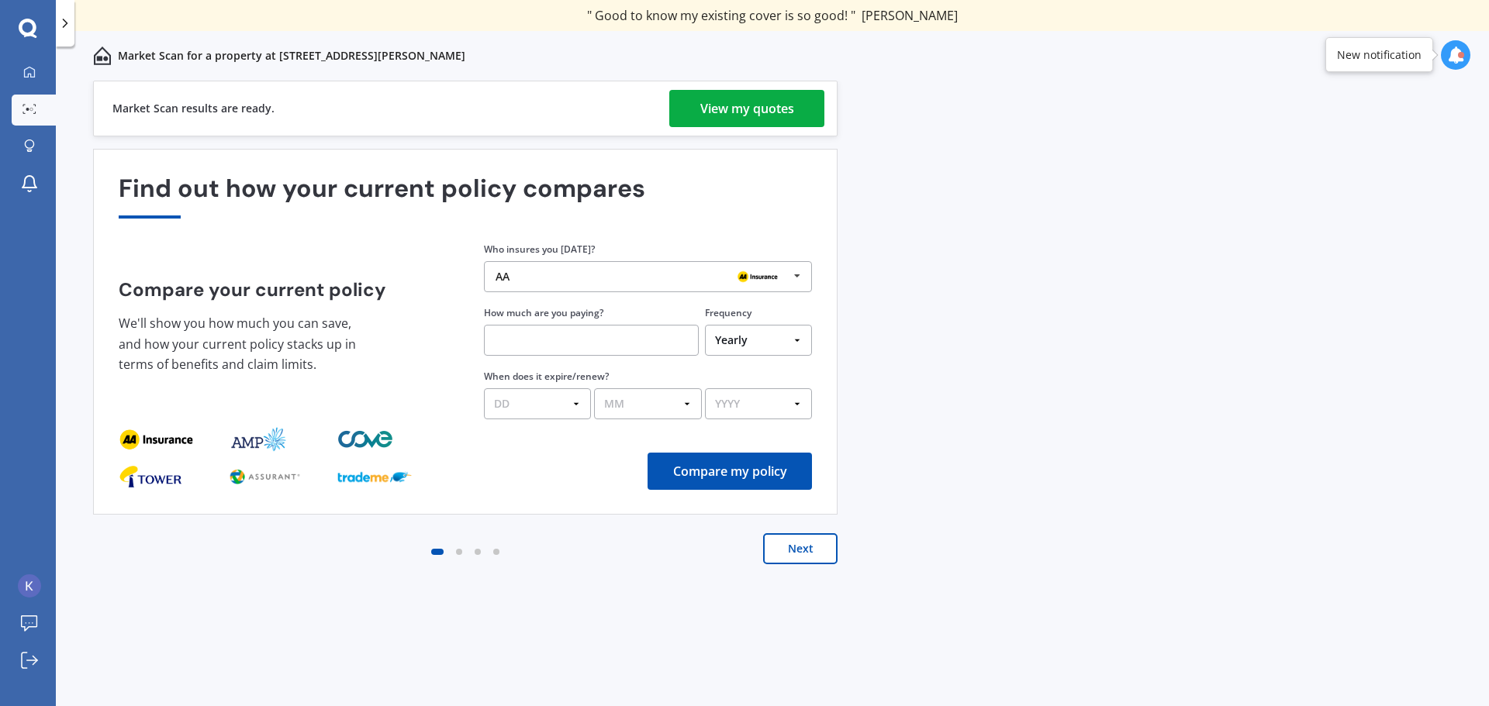
click at [766, 104] on div "View my quotes" at bounding box center [747, 108] width 94 height 37
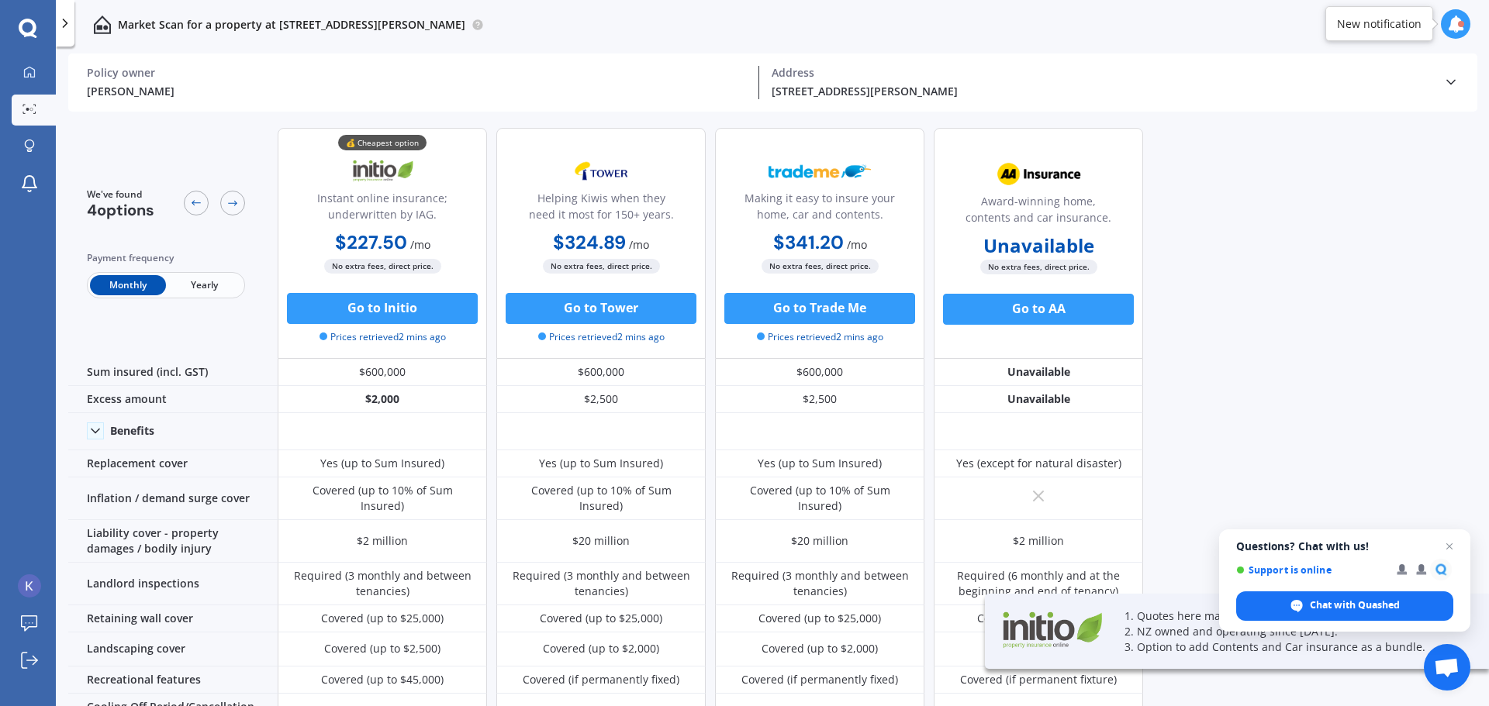
click at [208, 285] on span "Yearly" at bounding box center [204, 285] width 76 height 20
